Goal: Check status: Check status

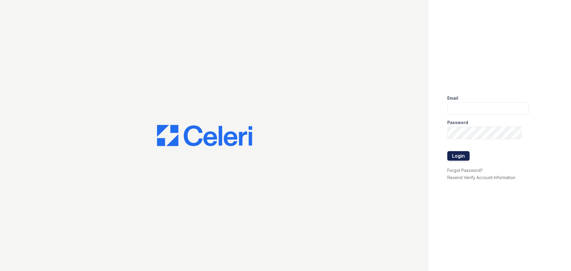
type input "[EMAIL_ADDRESS][PERSON_NAME][DOMAIN_NAME]"
click at [454, 159] on button "Login" at bounding box center [458, 156] width 22 height 10
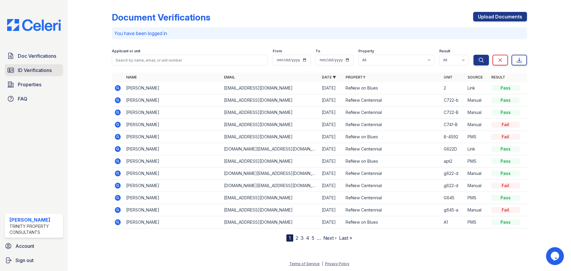
click at [29, 69] on span "ID Verifications" at bounding box center [35, 70] width 34 height 7
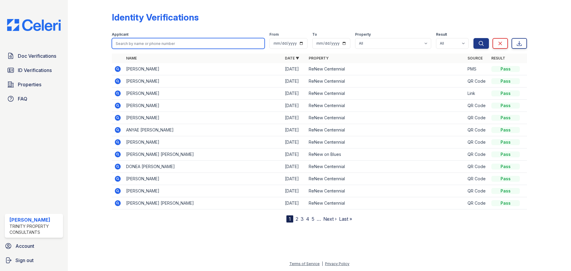
click at [168, 47] on input "search" at bounding box center [188, 43] width 153 height 11
type input "aubrie"
click at [473, 38] on button "Search" at bounding box center [480, 43] width 15 height 11
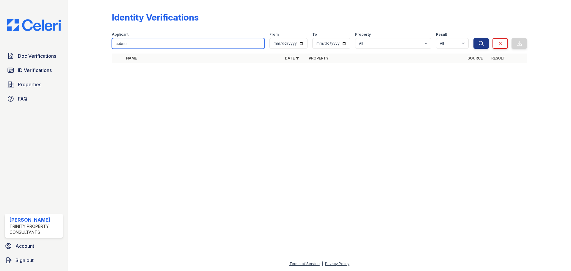
drag, startPoint x: 151, startPoint y: 43, endPoint x: 96, endPoint y: 38, distance: 55.2
click at [96, 38] on div "Identity Verifications Filter Applicant aubrie From To Property All ReNew Cente…" at bounding box center [319, 39] width 484 height 78
type input "[PERSON_NAME]"
click at [473, 38] on button "Search" at bounding box center [480, 43] width 15 height 11
click at [136, 43] on input "[PERSON_NAME]" at bounding box center [188, 43] width 153 height 11
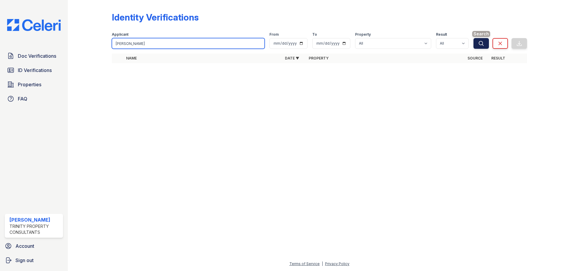
type input "[PERSON_NAME]"
click at [476, 42] on button "Search" at bounding box center [480, 43] width 15 height 11
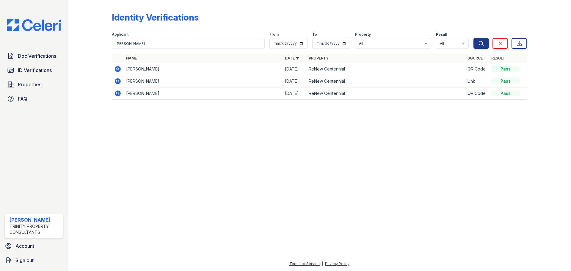
click at [121, 68] on icon at bounding box center [117, 68] width 7 height 7
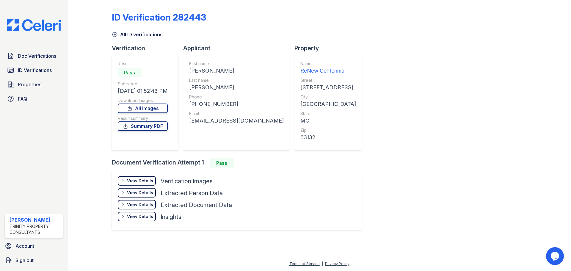
click at [137, 193] on div "View Details" at bounding box center [140, 193] width 26 height 6
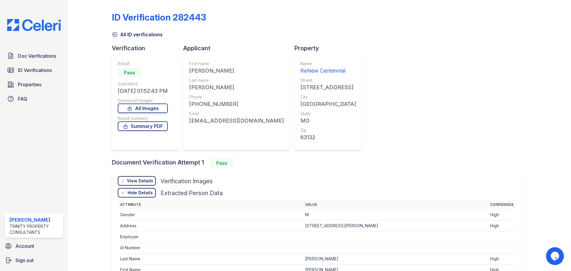
click at [138, 182] on div "View Details" at bounding box center [140, 181] width 26 height 6
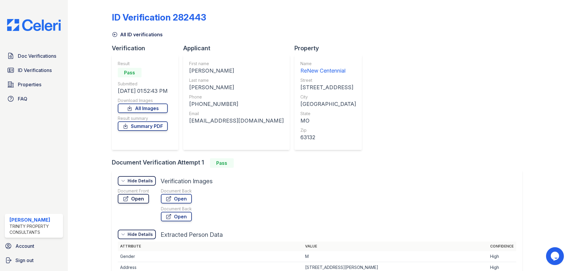
click at [134, 200] on link "Open" at bounding box center [133, 199] width 31 height 10
click at [18, 67] on span "ID Verifications" at bounding box center [35, 70] width 34 height 7
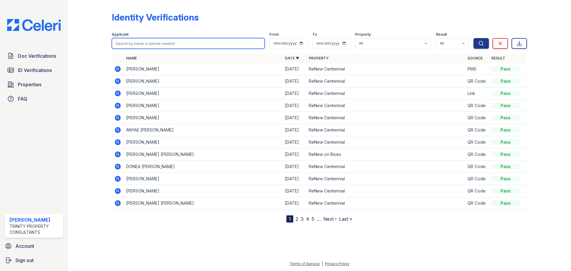
click at [186, 44] on input "search" at bounding box center [188, 43] width 153 height 11
type input "pruitt"
click at [473, 38] on button "Search" at bounding box center [480, 43] width 15 height 11
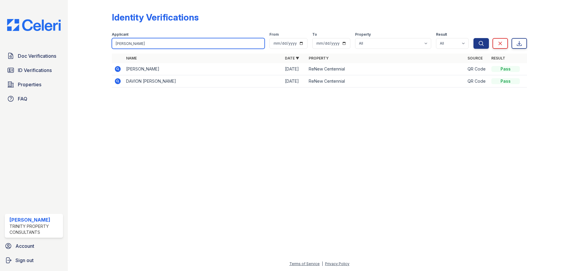
click at [63, 39] on div "Doc Verifications ID Verifications Properties FAQ Alicyn Harvey Trinity Propert…" at bounding box center [285, 135] width 571 height 271
